Goal: Information Seeking & Learning: Learn about a topic

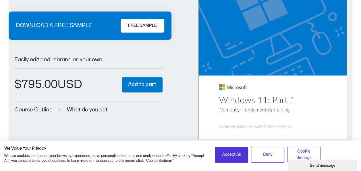
scroll to position [122, 0]
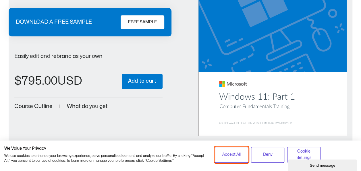
click at [234, 159] on button "Accept All" at bounding box center [231, 155] width 33 height 16
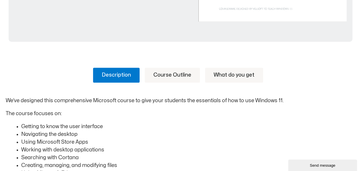
scroll to position [237, 0]
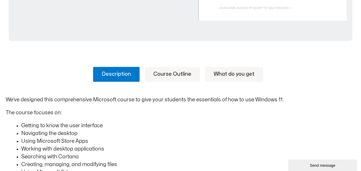
click at [187, 71] on link "Course Outline" at bounding box center [172, 74] width 55 height 15
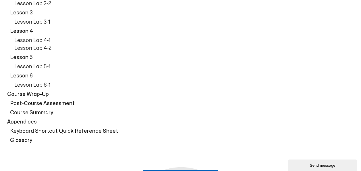
scroll to position [1811, 0]
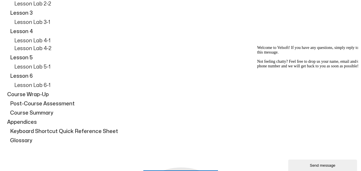
click at [347, 68] on div "Welcome to Velsoft! If you have any questions, simply reply to this message. No…" at bounding box center [308, 56] width 103 height 23
click at [257, 45] on icon "Chat attention grabber" at bounding box center [257, 45] width 0 height 0
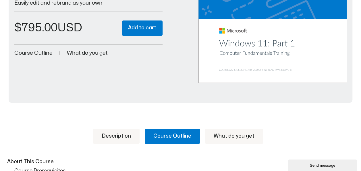
scroll to position [202, 0]
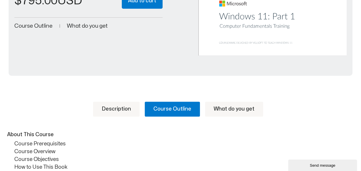
click at [226, 106] on link "What do you get" at bounding box center [234, 108] width 58 height 15
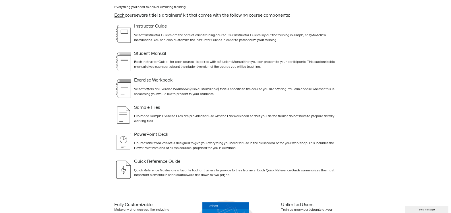
scroll to position [310, 0]
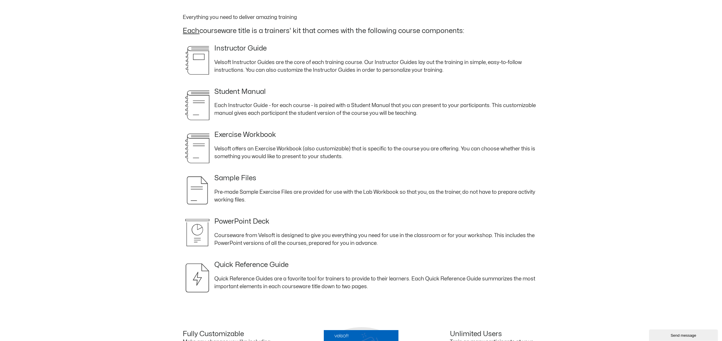
click at [361, 170] on div "Description Course Outline What do you get We’ve designed this comprehensive Mi…" at bounding box center [361, 227] width 722 height 521
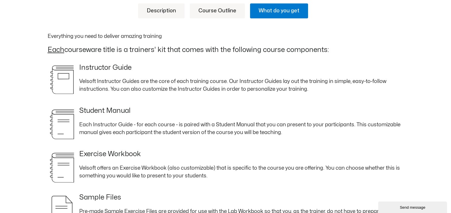
click at [170, 14] on link "Description" at bounding box center [161, 10] width 47 height 15
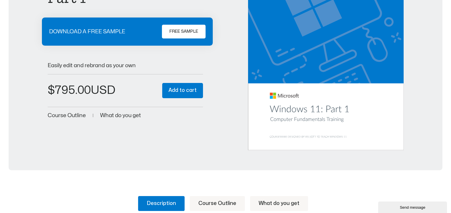
scroll to position [115, 0]
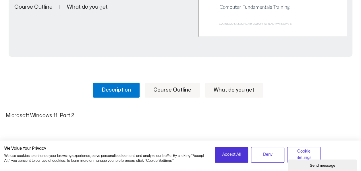
scroll to position [221, 0]
click at [124, 88] on link "Description" at bounding box center [116, 89] width 47 height 15
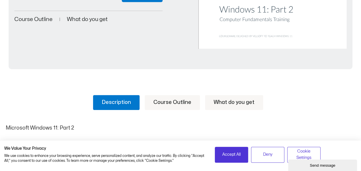
scroll to position [212, 0]
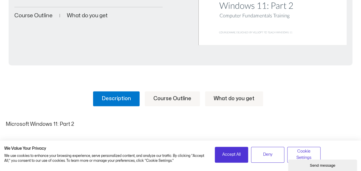
click at [47, 14] on span "Course Outline" at bounding box center [33, 15] width 38 height 5
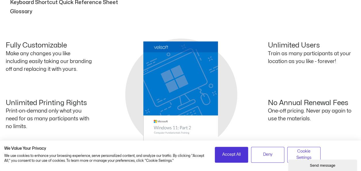
scroll to position [2032, 0]
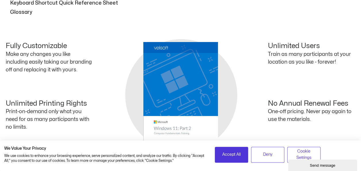
click at [181, 82] on div "Fully Customizable Make any changes you like including easily taking our brandi…" at bounding box center [181, 89] width 350 height 94
click at [234, 154] on span "Accept All" at bounding box center [231, 154] width 18 height 6
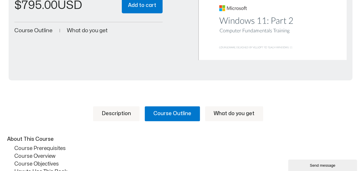
scroll to position [199, 0]
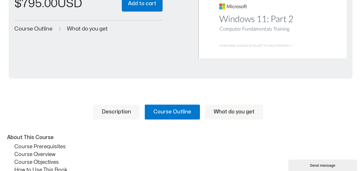
click at [242, 111] on link "What do you get" at bounding box center [234, 111] width 58 height 15
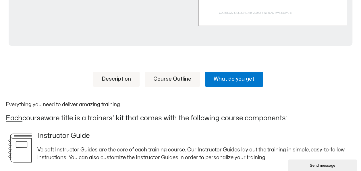
scroll to position [231, 0]
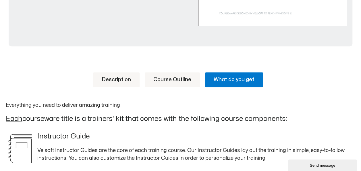
click at [350, 78] on ul "Description Course Outline What do you get" at bounding box center [181, 79] width 350 height 15
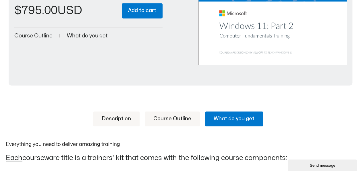
scroll to position [192, 0]
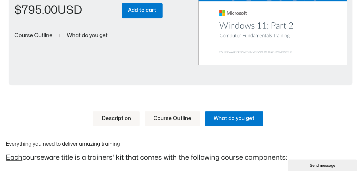
click at [130, 113] on link "Description" at bounding box center [116, 118] width 47 height 15
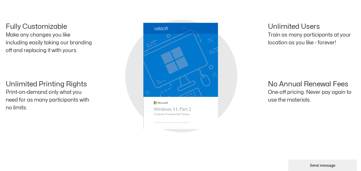
scroll to position [276, 0]
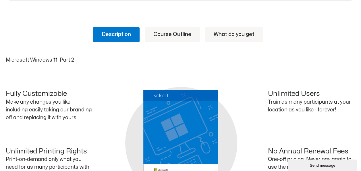
click at [176, 30] on link "Course Outline" at bounding box center [172, 34] width 55 height 15
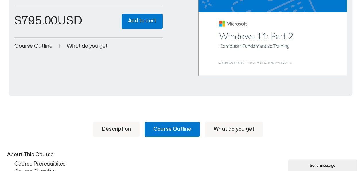
scroll to position [181, 0]
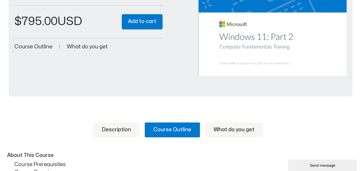
click at [35, 44] on span "Course Outline" at bounding box center [33, 46] width 38 height 5
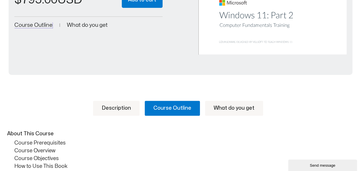
scroll to position [200, 0]
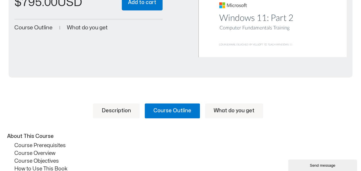
click at [96, 25] on span "What do you get" at bounding box center [87, 27] width 41 height 5
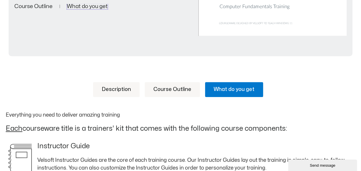
scroll to position [222, 0]
click at [124, 84] on link "Description" at bounding box center [116, 89] width 47 height 15
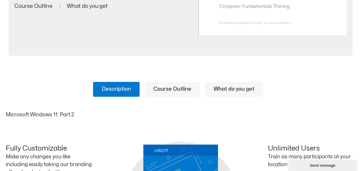
click at [150, 86] on link "Course Outline" at bounding box center [172, 89] width 55 height 15
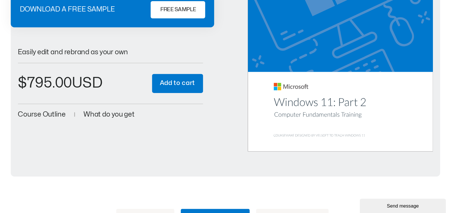
scroll to position [136, 0]
